Goal: Information Seeking & Learning: Learn about a topic

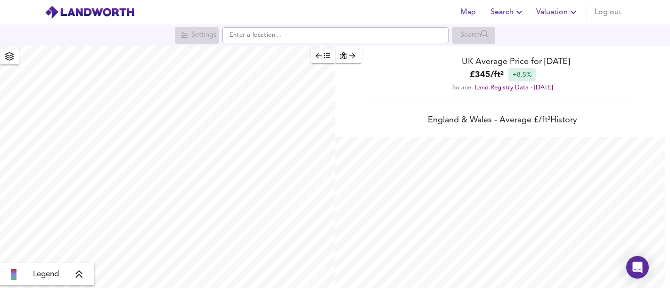
click at [323, 35] on input "text" at bounding box center [335, 35] width 226 height 16
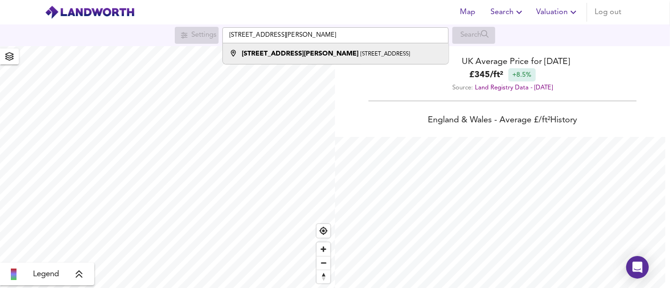
type input "[STREET_ADDRESS][PERSON_NAME]"
click at [323, 59] on li "[STREET_ADDRESS][PERSON_NAME]" at bounding box center [335, 53] width 225 height 21
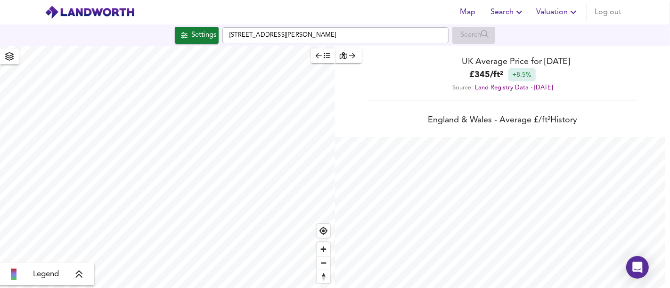
checkbox input "false"
checkbox input "true"
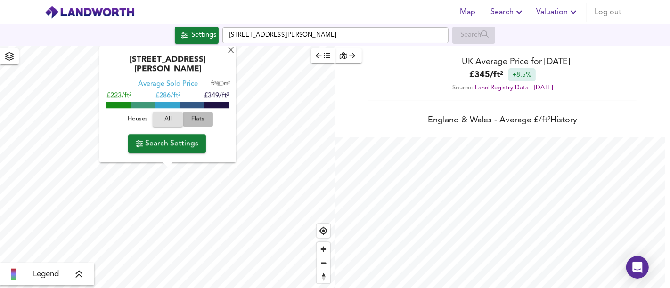
click at [201, 119] on span "Flats" at bounding box center [197, 120] width 25 height 11
click at [179, 143] on span "Search Settings" at bounding box center [167, 143] width 63 height 13
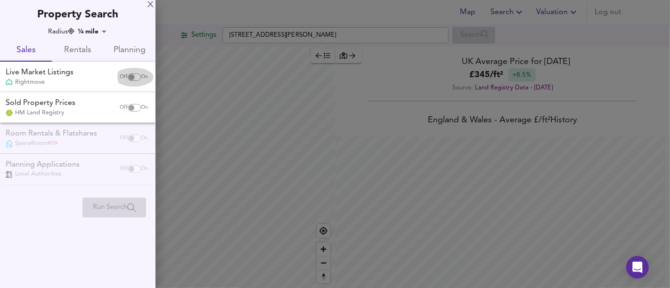
click at [134, 79] on input "checkbox" at bounding box center [131, 78] width 23 height 8
checkbox input "true"
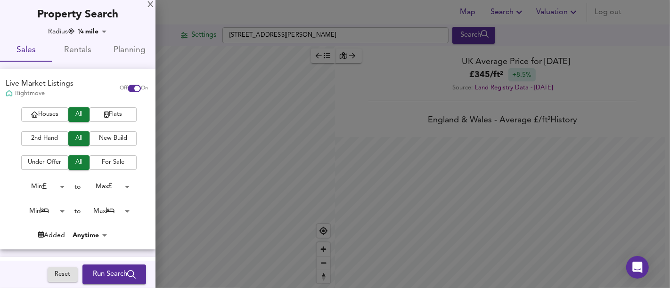
click at [48, 114] on span "Houses" at bounding box center [45, 114] width 38 height 11
click at [114, 112] on span "Flats" at bounding box center [113, 114] width 38 height 11
drag, startPoint x: 105, startPoint y: 278, endPoint x: 111, endPoint y: 267, distance: 13.1
click at [105, 278] on span "Run Search" at bounding box center [114, 275] width 43 height 12
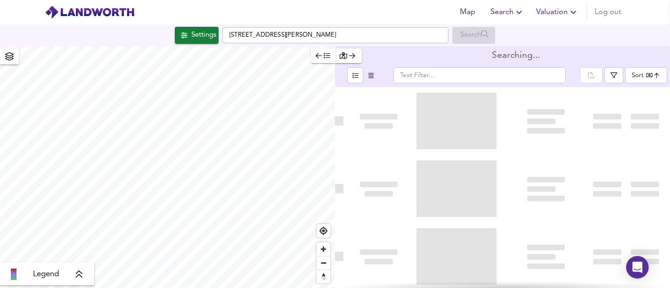
type input "bestdeal"
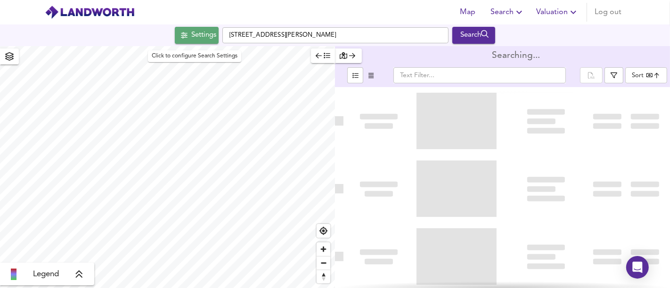
click at [203, 36] on div "Settings" at bounding box center [203, 35] width 25 height 12
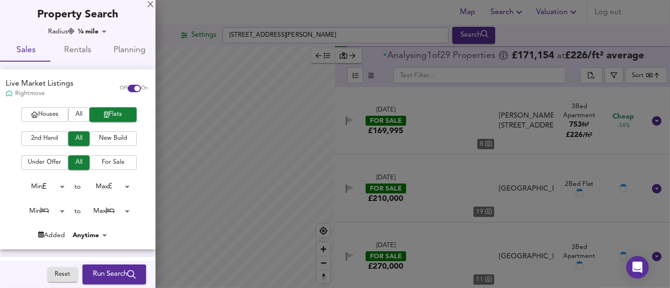
click at [113, 216] on body "Map Search Valuation Log out Settings [STREET_ADDRESS][PERSON_NAME] Search Lege…" at bounding box center [335, 144] width 670 height 288
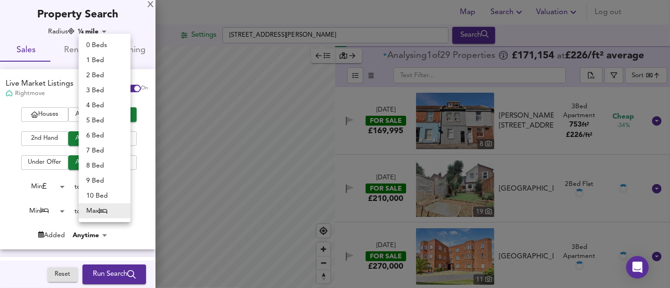
click at [107, 63] on li "1 Bed" at bounding box center [105, 60] width 52 height 15
type input "1"
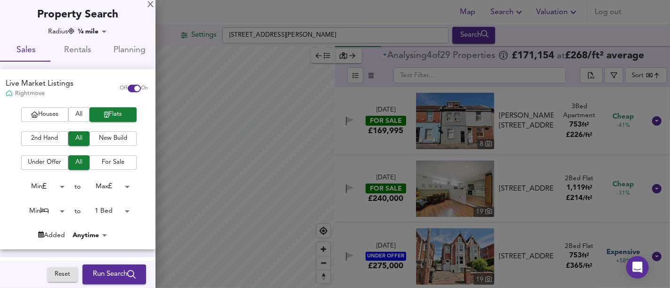
click at [107, 272] on span "Run Search" at bounding box center [114, 275] width 43 height 12
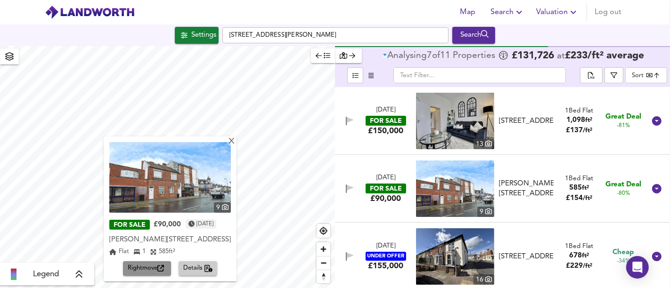
click at [148, 270] on span "Rightmove" at bounding box center [147, 268] width 39 height 11
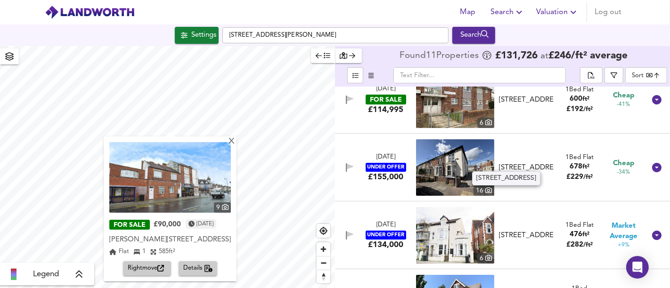
scroll to position [209, 0]
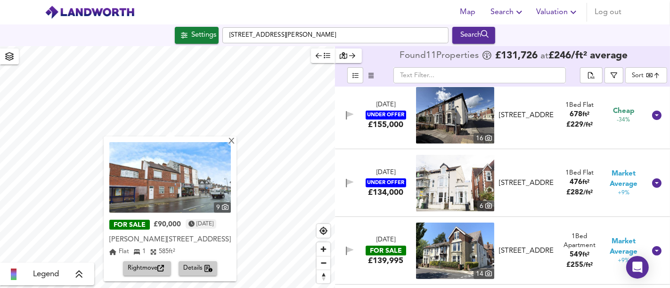
click at [526, 182] on div "[STREET_ADDRESS]" at bounding box center [526, 184] width 55 height 10
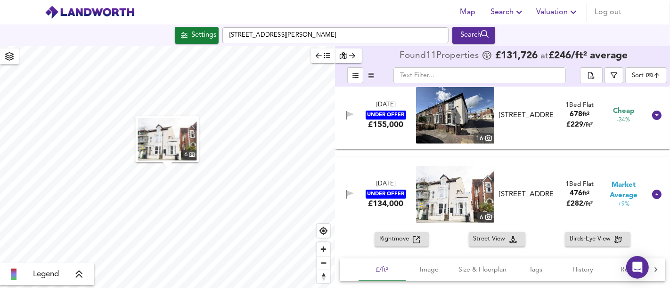
click at [173, 146] on img "button" at bounding box center [167, 139] width 59 height 42
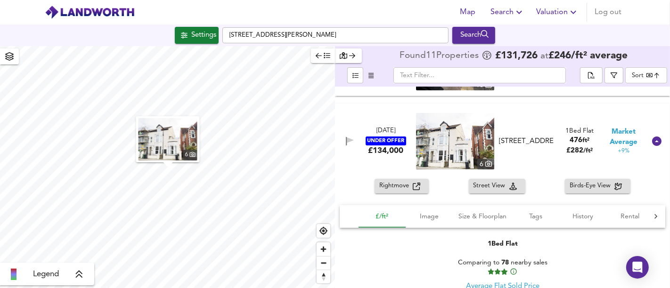
scroll to position [314, 0]
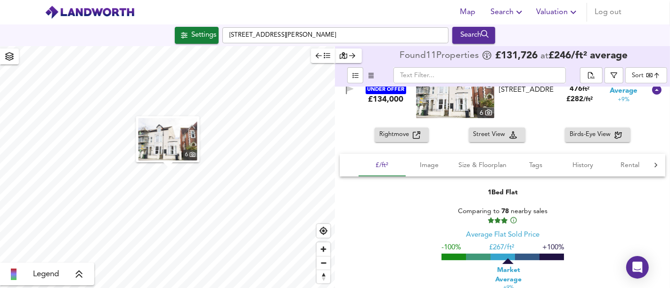
click at [388, 112] on div "[DATE] UNDER OFFER £134,000 [STREET_ADDRESS][GEOGRAPHIC_DATA] 1 Bed Flat 476 ft…" at bounding box center [491, 90] width 309 height 57
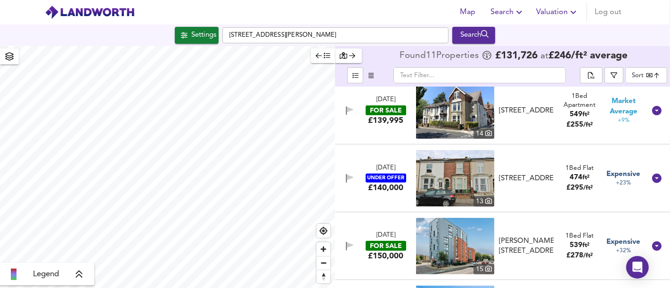
scroll to position [366, 0]
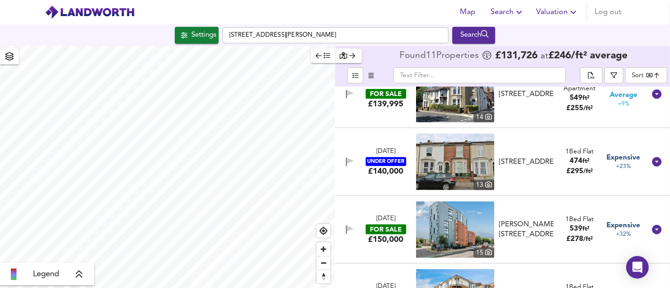
click at [384, 172] on div "£140,000" at bounding box center [385, 171] width 35 height 10
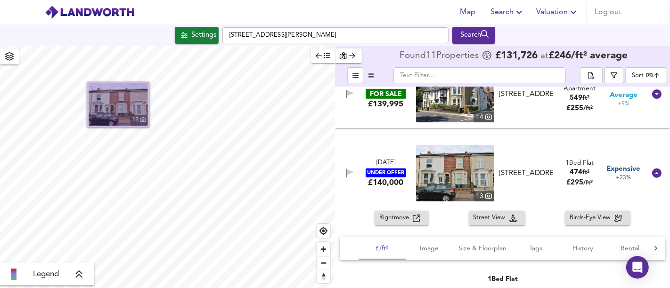
click at [125, 99] on img "button" at bounding box center [118, 104] width 59 height 42
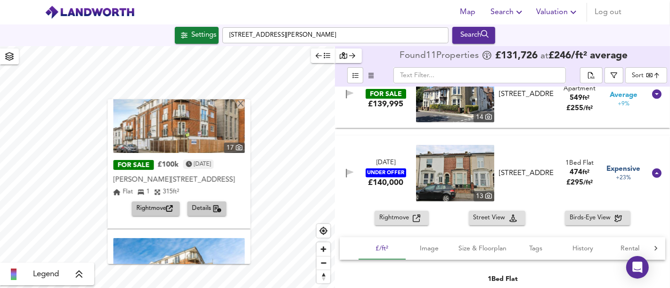
scroll to position [0, 0]
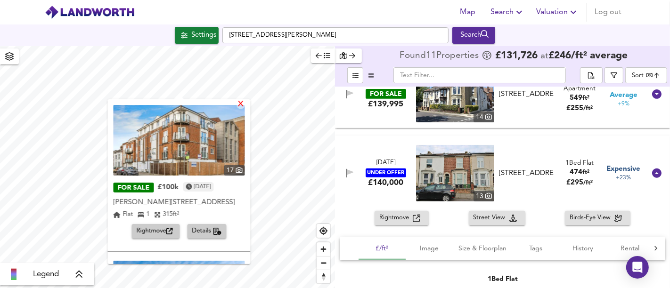
click at [245, 105] on div "X" at bounding box center [241, 104] width 8 height 9
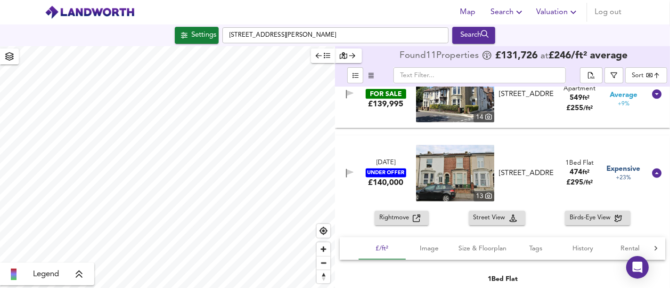
click at [393, 198] on div "[DATE] UNDER OFFER £140,000 [STREET_ADDRESS] 1 Bed Flat 474 ft² £ 295 / ft² Exp…" at bounding box center [491, 173] width 309 height 57
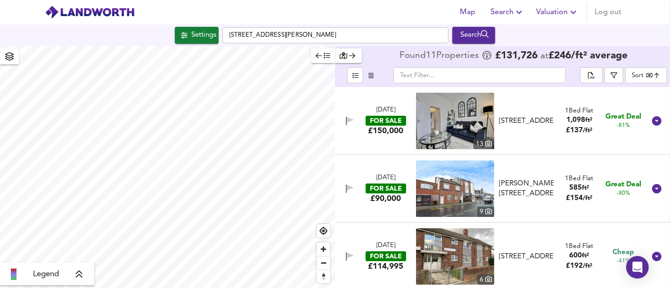
click at [641, 81] on body "Map Search Valuation Log out Settings [STREET_ADDRESS][PERSON_NAME] Search Lege…" at bounding box center [335, 144] width 670 height 288
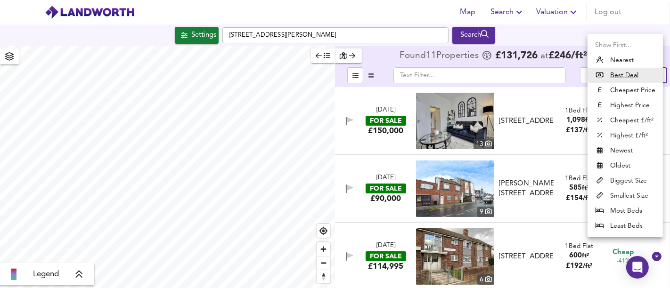
click at [635, 195] on li "Smallest Size" at bounding box center [625, 196] width 75 height 15
type input "smallest"
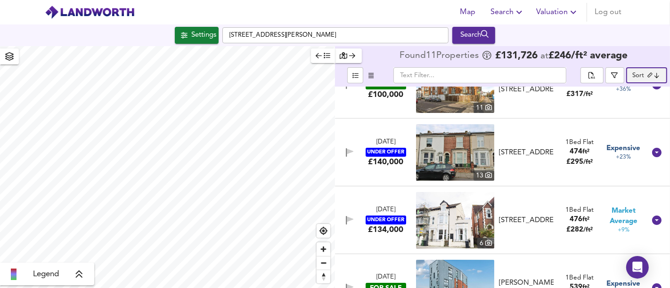
scroll to position [105, 0]
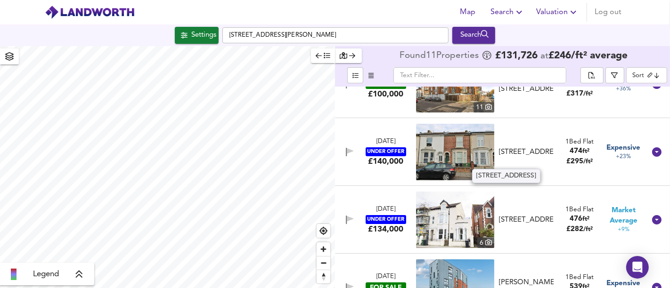
click at [539, 156] on div "[STREET_ADDRESS]" at bounding box center [526, 153] width 55 height 10
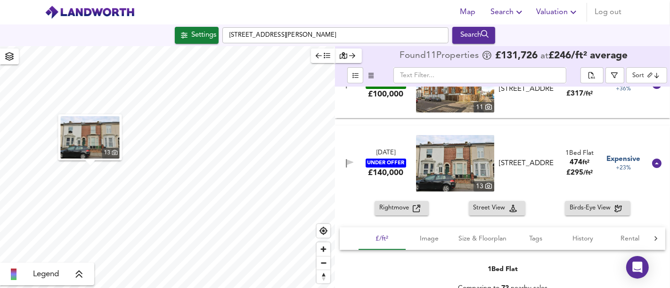
click at [404, 208] on span "Rightmove" at bounding box center [395, 208] width 33 height 11
